Goal: Information Seeking & Learning: Find specific fact

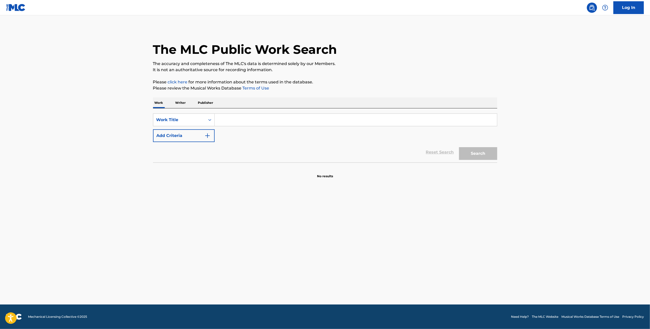
click at [232, 118] on input "Search Form" at bounding box center [356, 120] width 282 height 12
paste input "DON'T RIDE WITH THE DRUGS"
type input "DON'T RIDE WITH THE DRUGS"
click at [208, 136] on img "Search Form" at bounding box center [208, 135] width 6 height 6
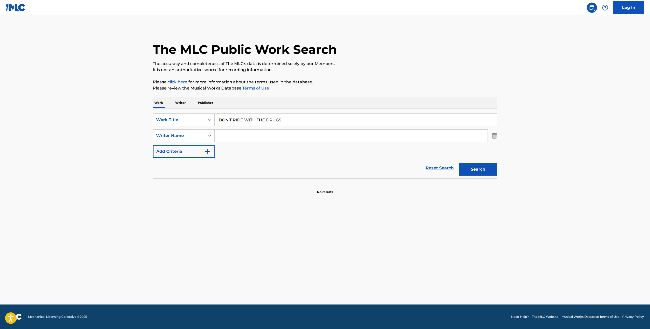
click at [227, 136] on input "Search Form" at bounding box center [351, 135] width 273 height 12
type input "Muggerud"
click at [468, 164] on button "Search" at bounding box center [478, 169] width 38 height 13
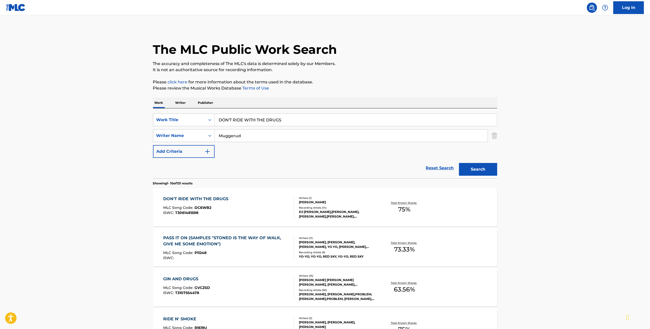
click at [224, 205] on div "DON'T RIDE WITH THE DRUGS MLC Song Code : DC6WB2 ISWC : T3061481598" at bounding box center [197, 207] width 68 height 23
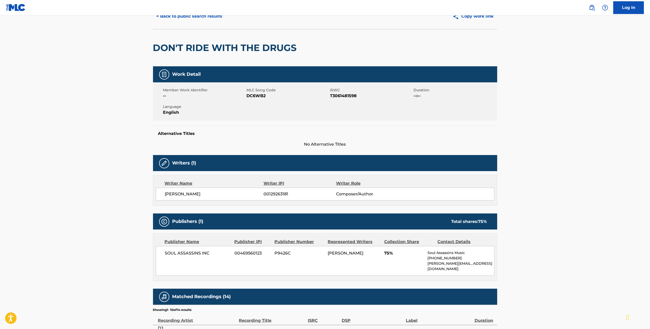
scroll to position [24, 0]
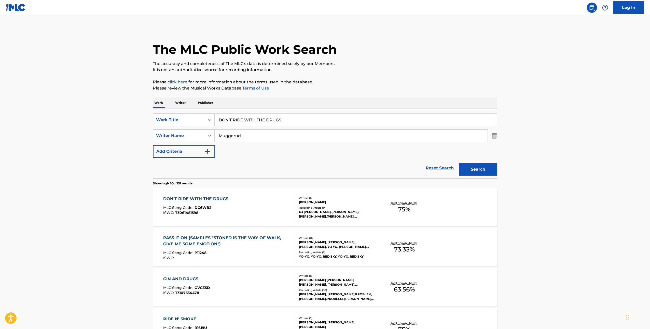
click at [227, 118] on input "DON'T RIDE WITH THE DRUGS" at bounding box center [356, 120] width 282 height 12
type input "moon rock"
click at [477, 174] on button "Search" at bounding box center [478, 169] width 38 height 13
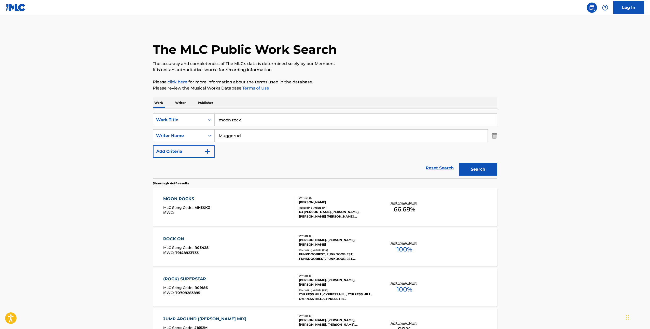
click at [182, 196] on div "MOON ROCKS" at bounding box center [186, 199] width 47 height 6
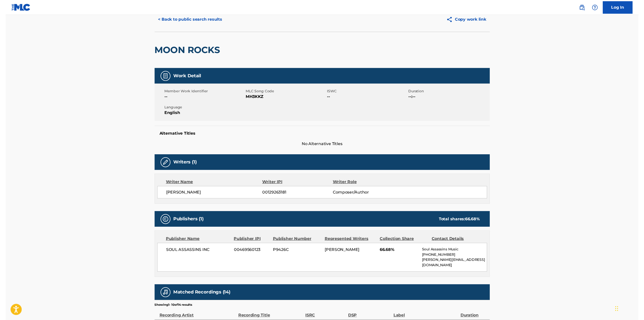
scroll to position [21, 0]
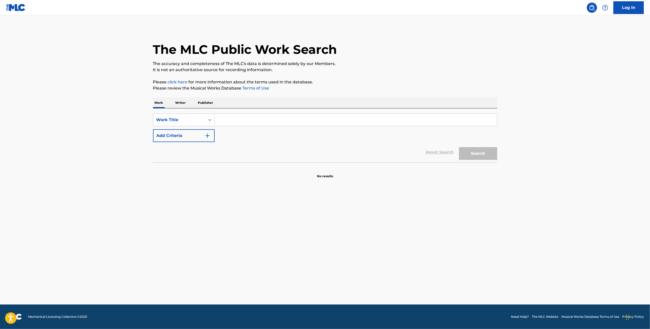
click at [234, 115] on input "Search Form" at bounding box center [356, 120] width 282 height 12
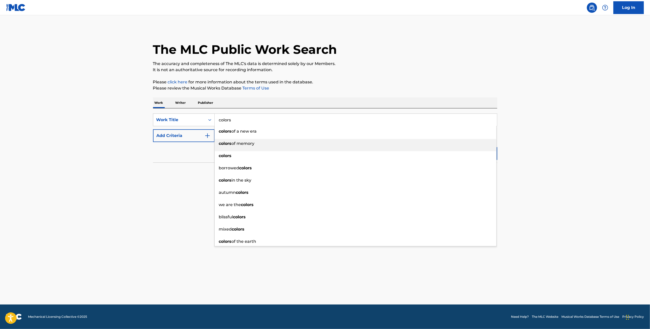
type input "colors"
click at [222, 153] on strong "colors" at bounding box center [225, 155] width 13 height 5
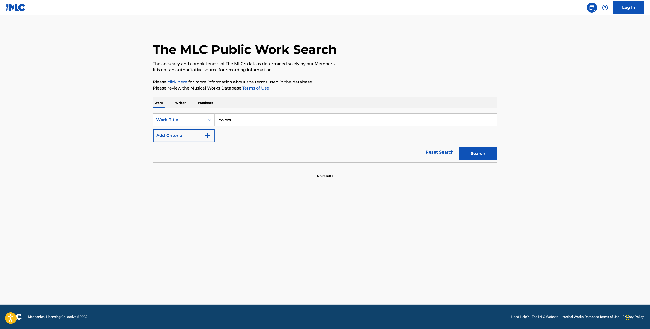
click at [199, 139] on button "Add Criteria" at bounding box center [184, 135] width 62 height 13
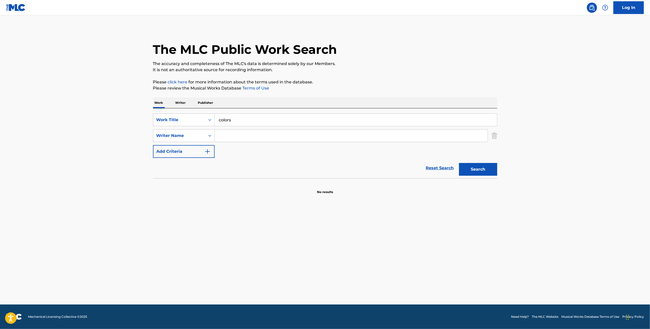
click at [232, 139] on input "Search Form" at bounding box center [351, 135] width 273 height 12
type input "Muggerud"
click at [482, 166] on button "Search" at bounding box center [478, 169] width 38 height 13
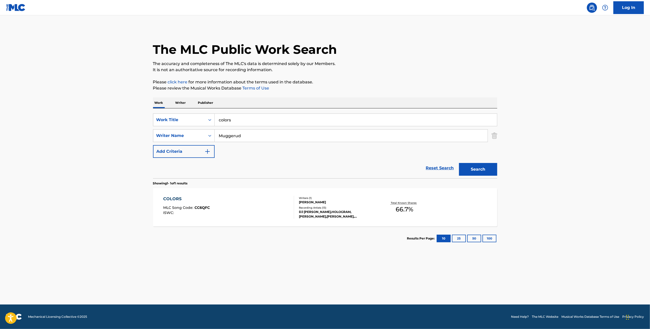
click at [184, 203] on div "COLORS MLC Song Code : CC6QFC ISWC :" at bounding box center [186, 207] width 47 height 23
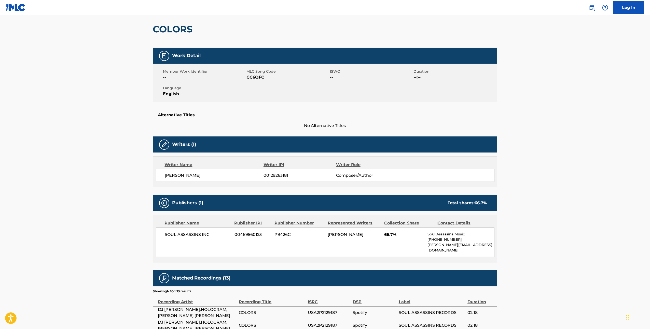
scroll to position [46, 0]
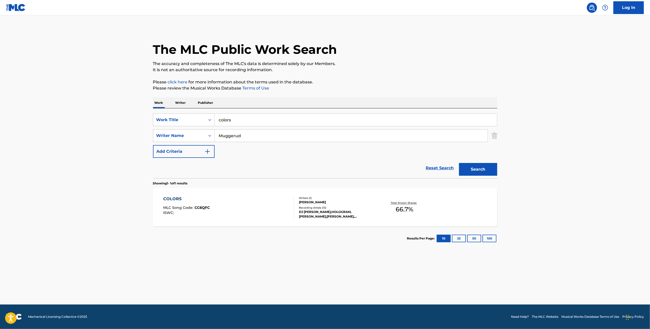
click at [249, 116] on input "colors" at bounding box center [356, 120] width 282 height 12
click at [268, 117] on input "radio (wtf)" at bounding box center [356, 120] width 282 height 12
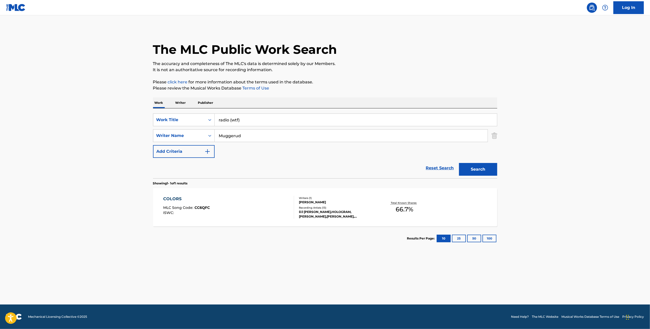
click at [268, 117] on input "radio (wtf)" at bounding box center [356, 120] width 282 height 12
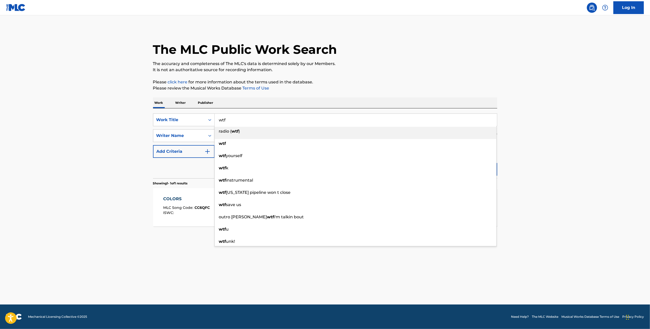
type input "wtf"
click at [342, 98] on div "Work Writer Publisher" at bounding box center [325, 102] width 344 height 11
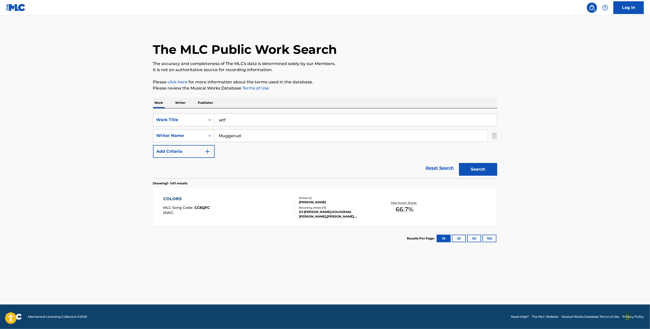
click at [478, 165] on button "Search" at bounding box center [478, 169] width 38 height 13
click at [178, 203] on div "WTF MLC Song Code : WC99JI ISWC : T3051989625" at bounding box center [186, 207] width 46 height 23
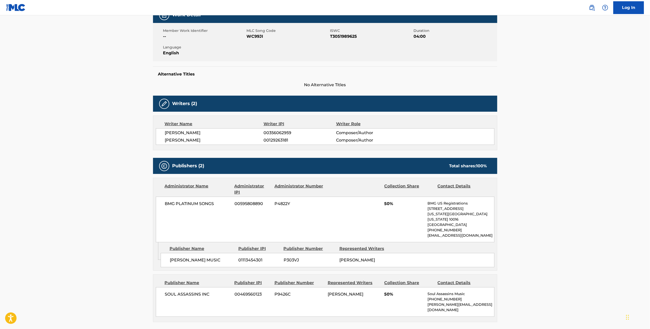
scroll to position [84, 0]
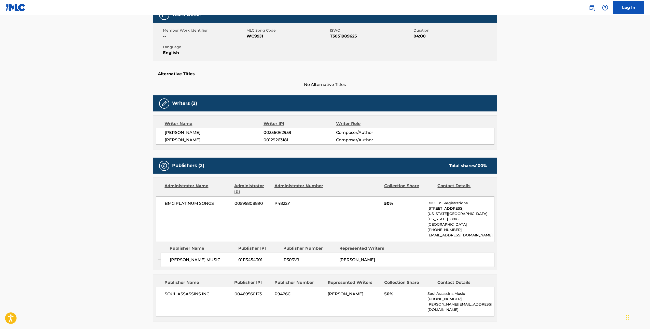
click at [345, 37] on span "T3051989625" at bounding box center [371, 36] width 82 height 6
copy span "T3051989625"
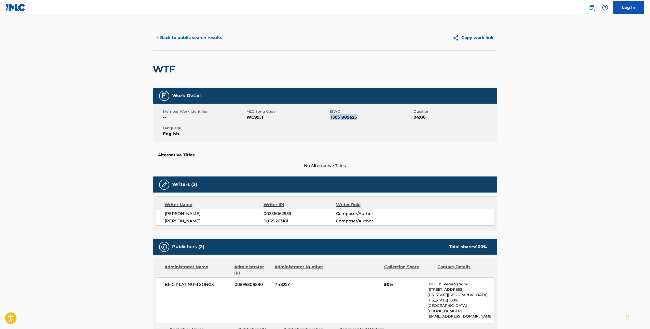
scroll to position [0, 0]
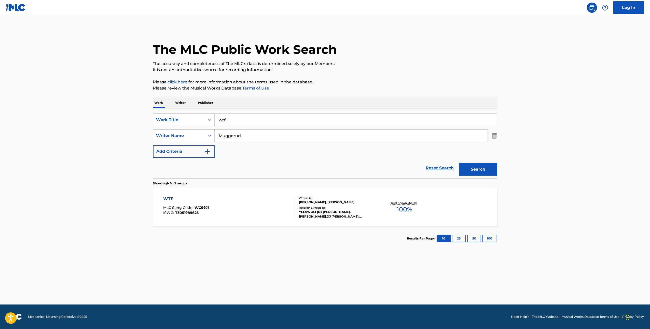
click at [261, 119] on input "wtf" at bounding box center [356, 120] width 282 height 12
paste input "GEEYAT DAMNIT"
type input "GEEYAT DAMNIT"
click at [389, 61] on p "The accuracy and completeness of The MLC's data is determined solely by our Mem…" at bounding box center [325, 64] width 344 height 6
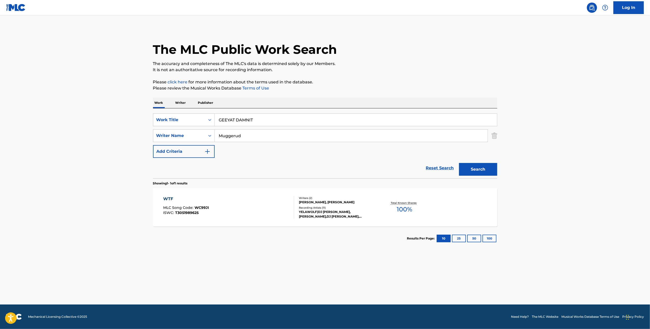
click at [484, 177] on div "Search" at bounding box center [477, 168] width 41 height 20
click at [487, 171] on button "Search" at bounding box center [478, 169] width 38 height 13
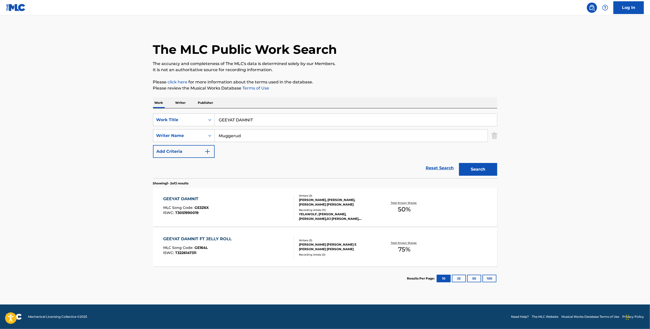
click at [221, 201] on div "GEEYAT DAMNIT MLC Song Code : GE3Z6X ISWC : T3051990019" at bounding box center [228, 207] width 131 height 23
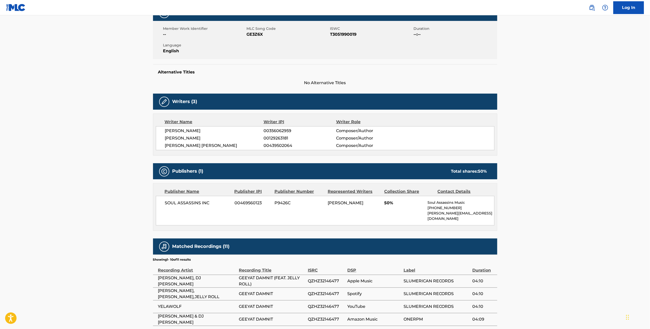
scroll to position [87, 0]
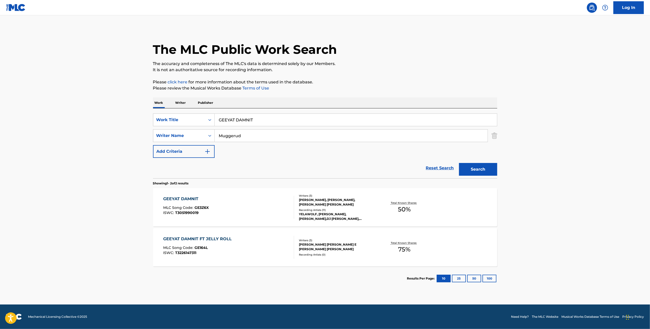
click at [187, 243] on div "GEEYAT DAMNIT FT JELLY ROLL MLC Song Code : GE164L ISWC : T3226147311" at bounding box center [198, 247] width 71 height 23
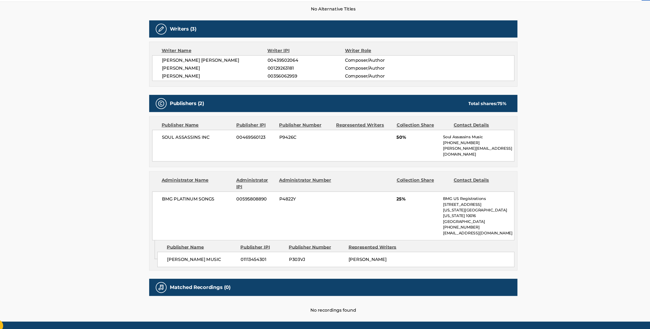
scroll to position [146, 0]
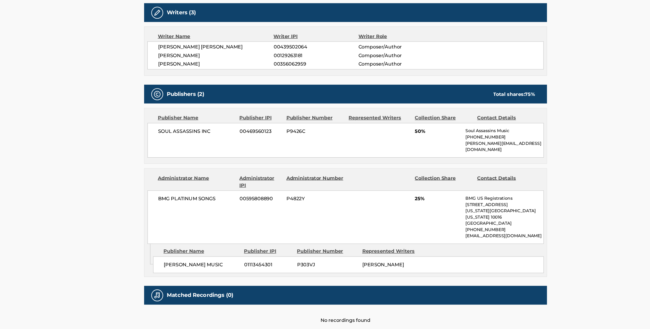
drag, startPoint x: 169, startPoint y: 245, endPoint x: 234, endPoint y: 248, distance: 65.5
click at [234, 249] on div "[PERSON_NAME] MUSIC 01113454301 P303VJ [PERSON_NAME]" at bounding box center [328, 256] width 334 height 14
copy span "[PERSON_NAME] MUSIC"
click at [256, 253] on span "01113454301" at bounding box center [259, 256] width 41 height 6
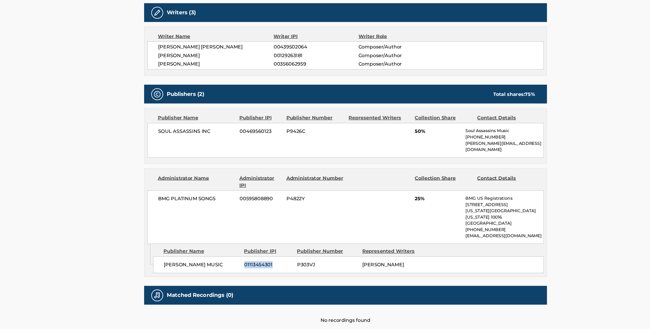
copy span "01113454301"
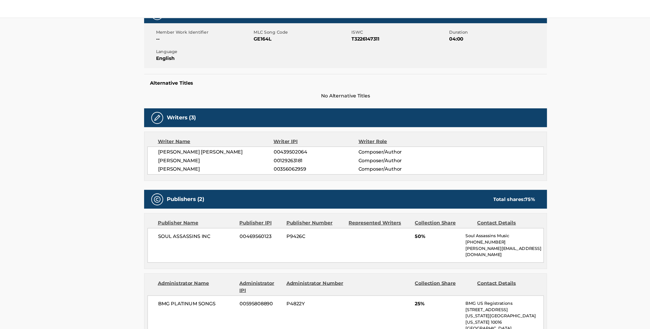
scroll to position [59, 0]
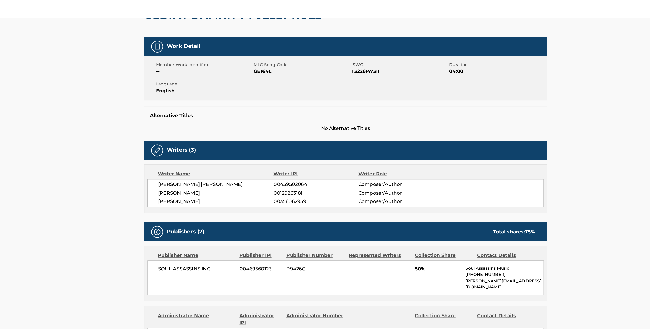
click at [260, 62] on span "GE164L" at bounding box center [288, 61] width 82 height 6
copy span "GE164L"
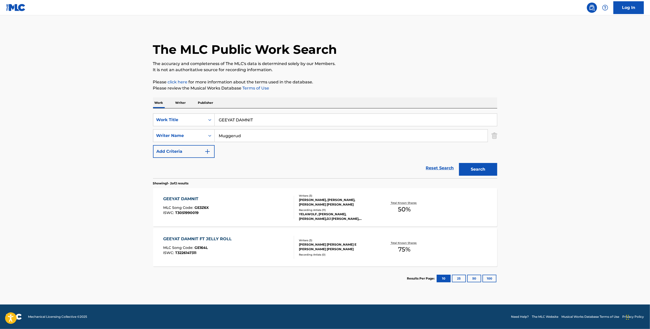
click at [241, 120] on input "GEEYAT DAMNIT" at bounding box center [356, 120] width 282 height 12
paste input "HAND OVER FIS"
type input "HAND OVER FIST"
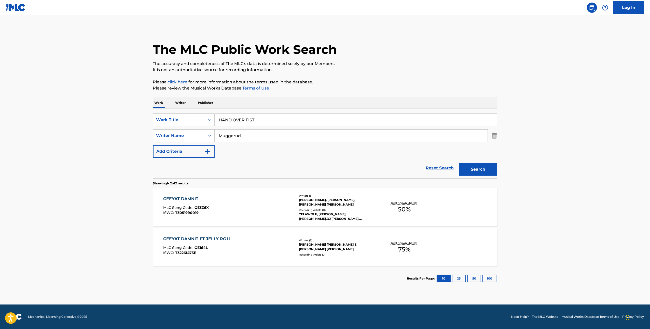
click at [352, 101] on div "Work Writer Publisher" at bounding box center [325, 102] width 344 height 11
click at [471, 165] on button "Search" at bounding box center [478, 169] width 38 height 13
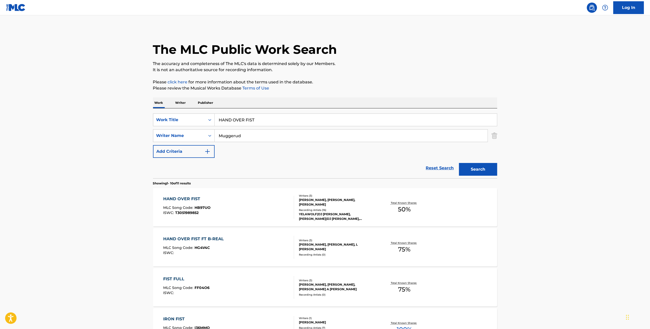
click at [186, 196] on div "HAND OVER FIST" at bounding box center [186, 199] width 47 height 6
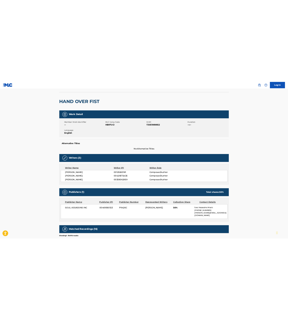
scroll to position [38, 0]
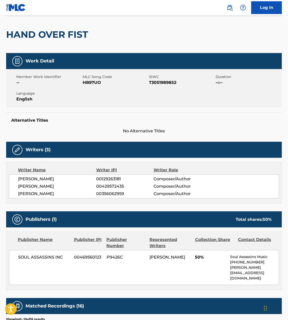
click at [114, 185] on span "00429572435" at bounding box center [124, 186] width 57 height 6
copy span "00429572435"
click at [109, 192] on span "00356062959" at bounding box center [124, 194] width 57 height 6
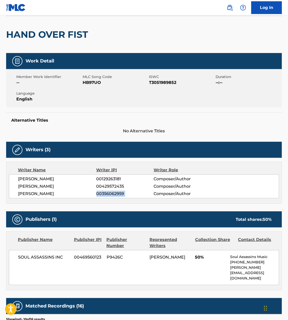
click at [109, 192] on span "00356062959" at bounding box center [124, 194] width 57 height 6
copy div "00356062959"
click at [148, 108] on div "Work Detail Member Work Identifier -- MLC Song Code HB97UO ISWC T3051989852 Dur…" at bounding box center [143, 93] width 275 height 81
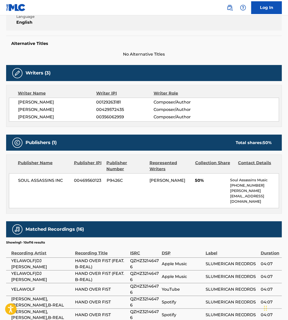
scroll to position [121, 0]
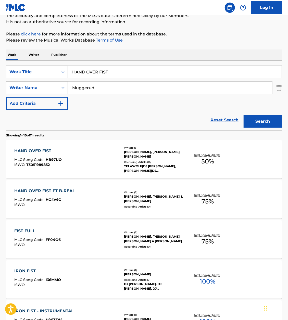
scroll to position [48, 0]
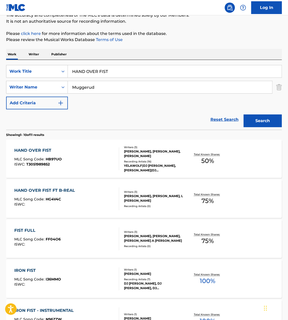
click at [52, 190] on div "HAND OVER FIST FT B-REAL" at bounding box center [45, 190] width 63 height 6
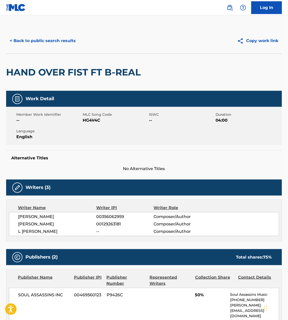
click at [85, 120] on span "HG4V4C" at bounding box center [115, 120] width 65 height 6
